Goal: Information Seeking & Learning: Compare options

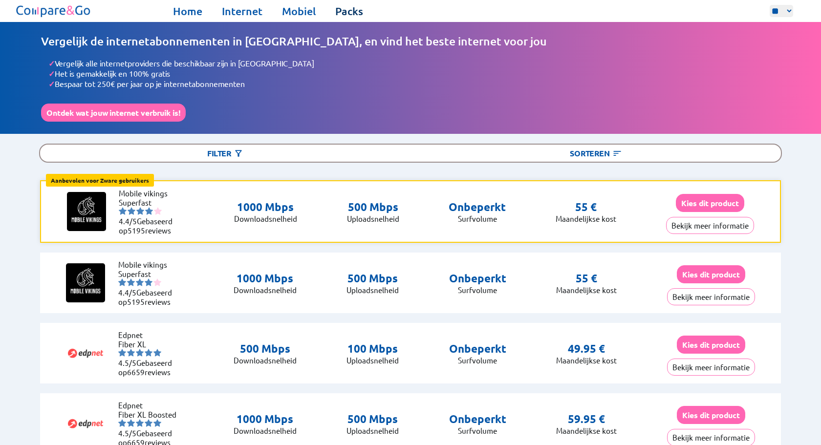
click at [354, 8] on link "Packs" at bounding box center [349, 11] width 28 height 14
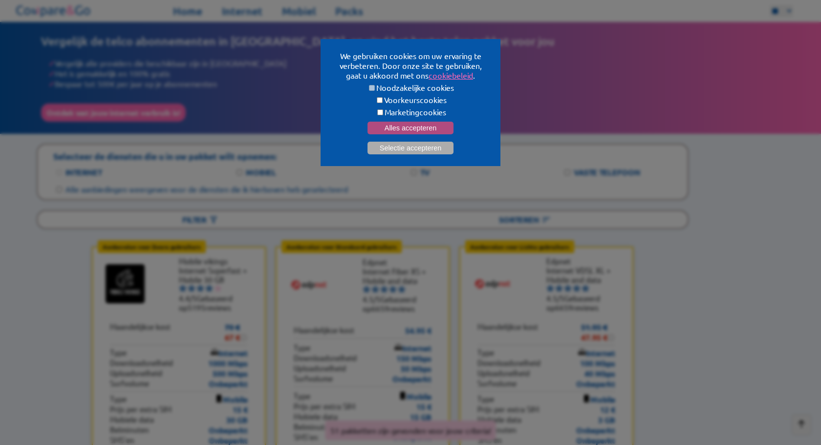
click at [409, 123] on button "Alles accepteren" at bounding box center [410, 128] width 86 height 13
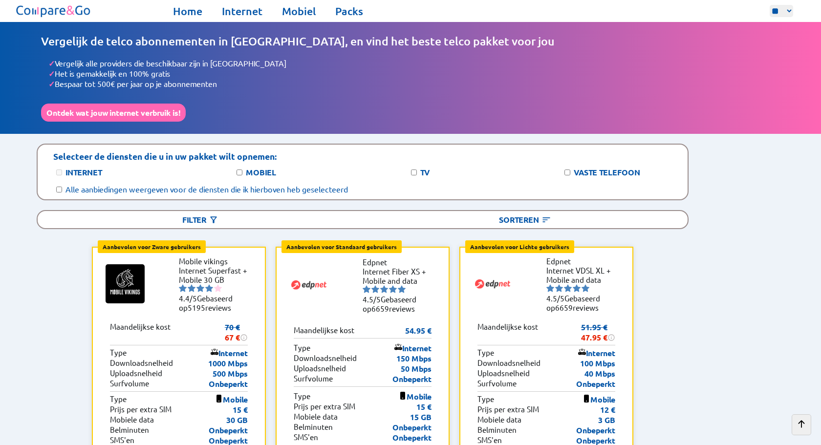
click at [76, 8] on img at bounding box center [53, 10] width 79 height 17
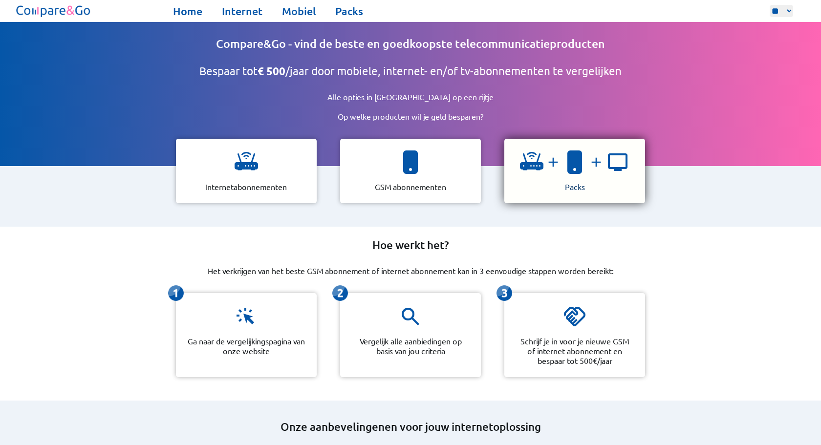
click at [569, 165] on img at bounding box center [574, 161] width 23 height 23
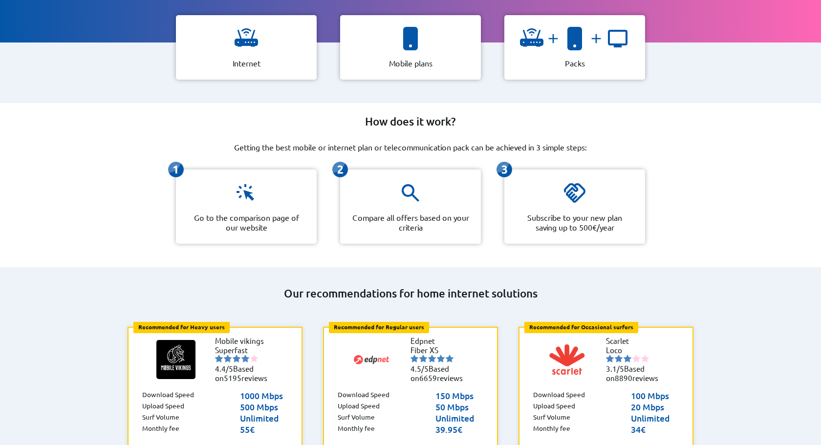
scroll to position [135, 0]
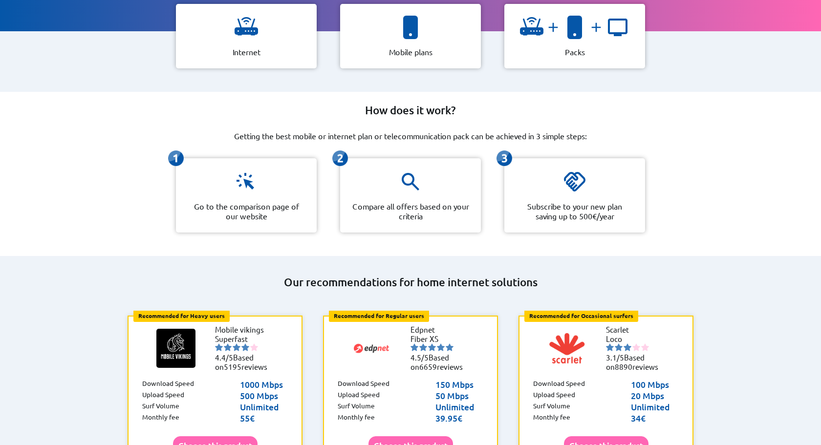
click at [267, 205] on p "Go to the comparison page of our website" at bounding box center [246, 211] width 117 height 20
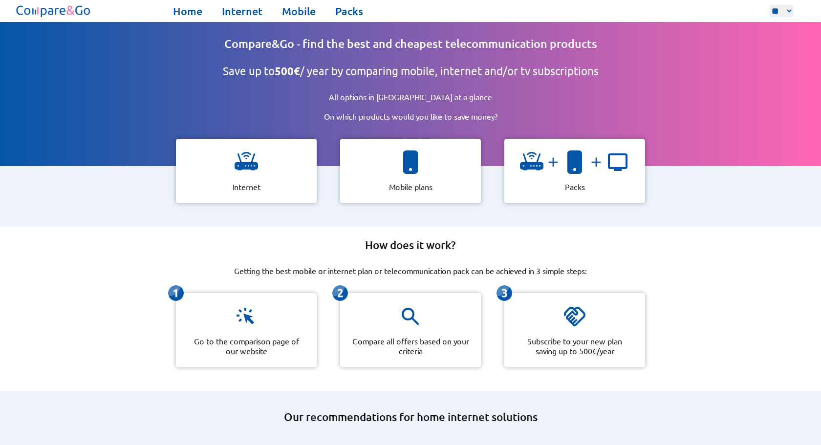
scroll to position [0, 0]
click at [183, 3] on div "Home Internet Mobile Packs ** ** ** Home Internet Mobile Packs" at bounding box center [410, 11] width 821 height 22
click at [183, 10] on link "Home" at bounding box center [187, 11] width 29 height 14
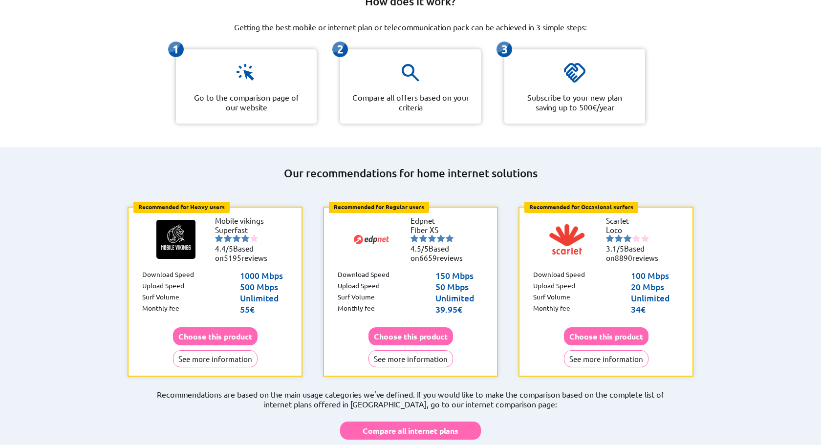
scroll to position [245, 0]
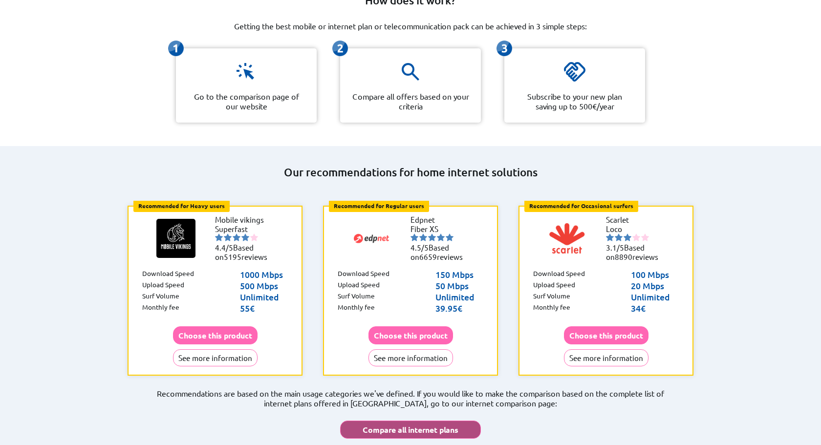
click at [413, 421] on button "Compare all internet plans" at bounding box center [410, 430] width 141 height 18
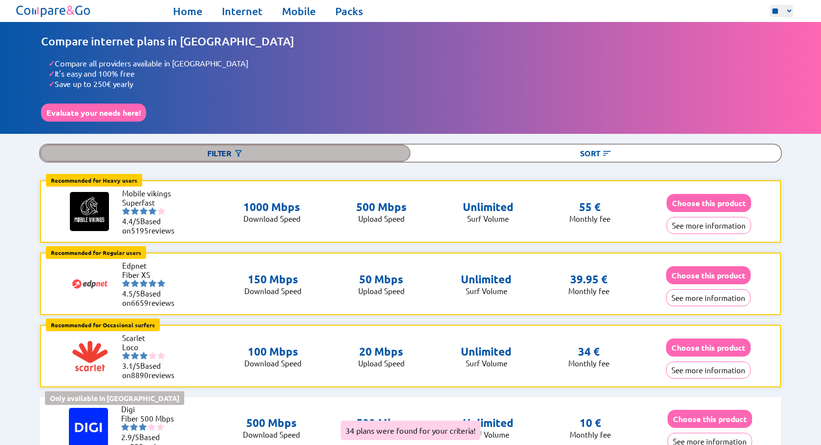
click at [219, 148] on div "Filter" at bounding box center [225, 153] width 370 height 17
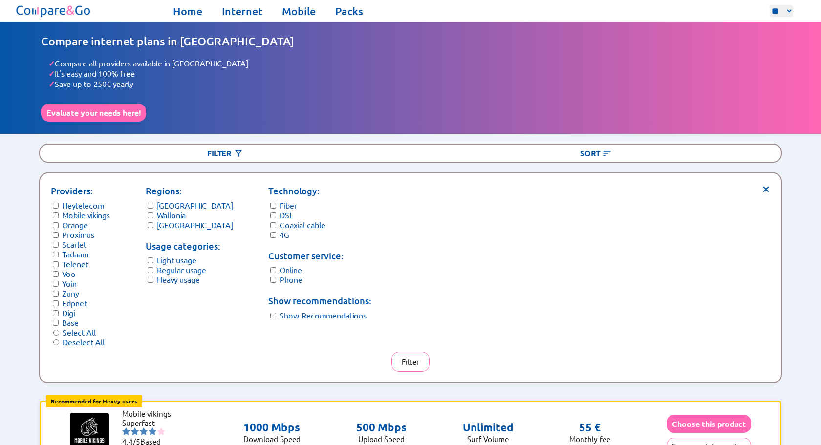
click at [150, 204] on form "Regions: [GEOGRAPHIC_DATA] Wallonia [GEOGRAPHIC_DATA]" at bounding box center [189, 206] width 87 height 45
click at [419, 353] on button "Filter" at bounding box center [410, 362] width 38 height 20
